Goal: Task Accomplishment & Management: Complete application form

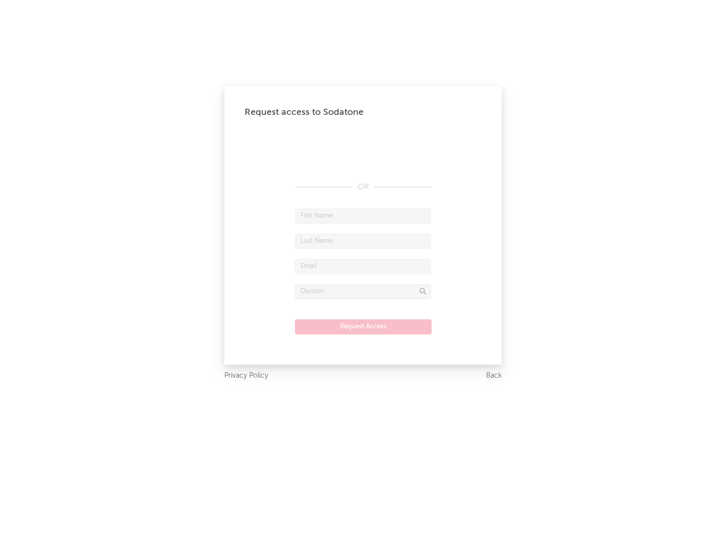
click at [363, 216] on input "text" at bounding box center [363, 216] width 136 height 15
type input "[PERSON_NAME]"
click at [363, 241] on input "text" at bounding box center [363, 241] width 136 height 15
type input "[PERSON_NAME]"
click at [363, 266] on input "text" at bounding box center [363, 266] width 136 height 15
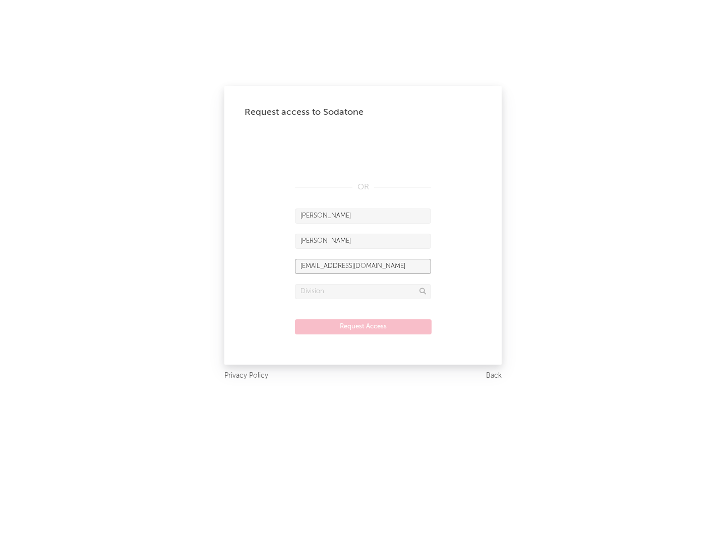
type input "[EMAIL_ADDRESS][DOMAIN_NAME]"
click at [363, 291] on input "text" at bounding box center [363, 291] width 136 height 15
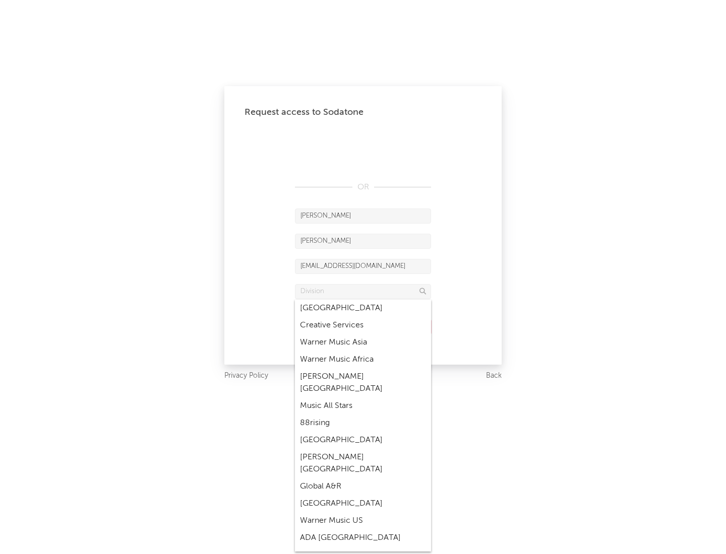
click at [363, 398] on div "Music All Stars" at bounding box center [363, 406] width 136 height 17
type input "Music All Stars"
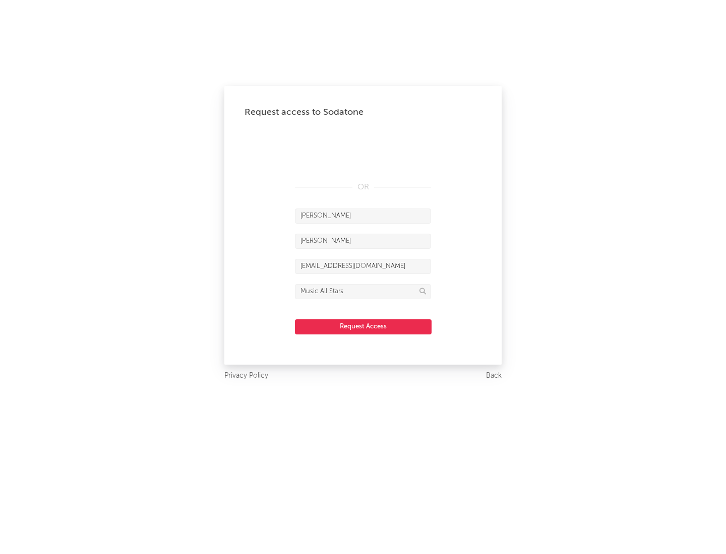
click at [363, 327] on button "Request Access" at bounding box center [363, 327] width 137 height 15
